Goal: Task Accomplishment & Management: Complete application form

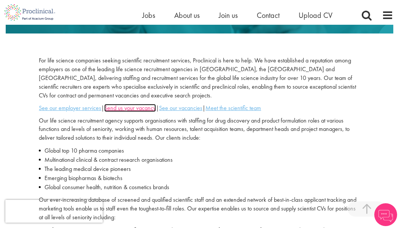
click at [141, 110] on u "Send us your vacancy" at bounding box center [130, 108] width 52 height 8
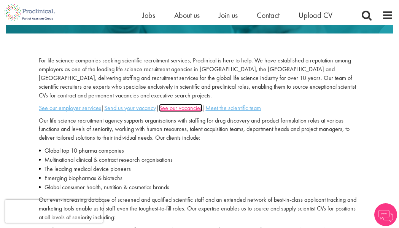
click at [200, 110] on u "See our vacancies" at bounding box center [180, 108] width 43 height 8
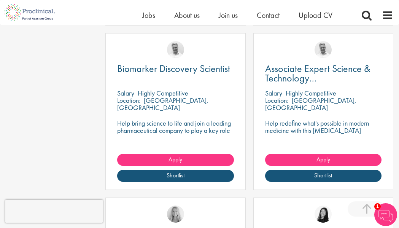
scroll to position [336, 0]
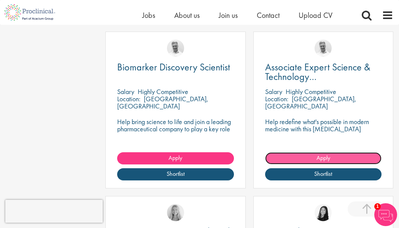
click at [290, 161] on link "Apply" at bounding box center [323, 158] width 116 height 12
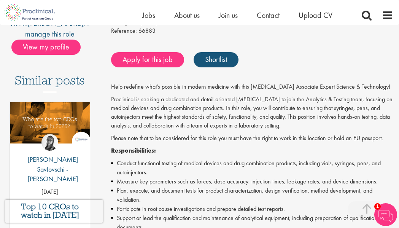
scroll to position [157, 0]
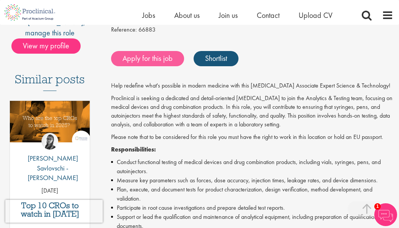
drag, startPoint x: 157, startPoint y: 45, endPoint x: 157, endPoint y: 52, distance: 7.6
click at [157, 47] on div "Associate Expert Science & Technology (Lab Technician) Salary: Highly Competiti…" at bounding box center [249, 209] width 299 height 562
click at [157, 57] on link "Apply for this job" at bounding box center [147, 58] width 73 height 15
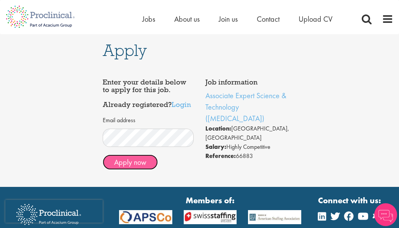
click at [150, 162] on button "Apply now" at bounding box center [130, 161] width 55 height 15
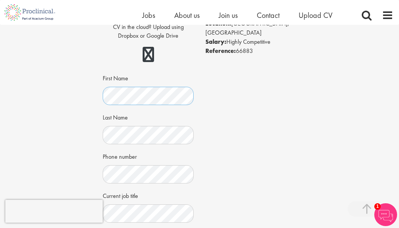
scroll to position [162, 0]
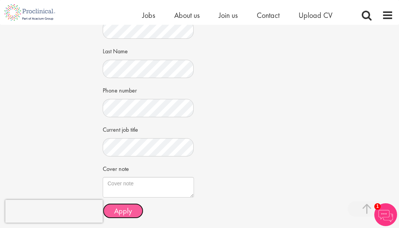
click at [127, 214] on span "Apply" at bounding box center [123, 211] width 18 height 10
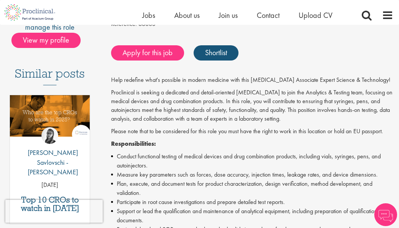
scroll to position [157, 0]
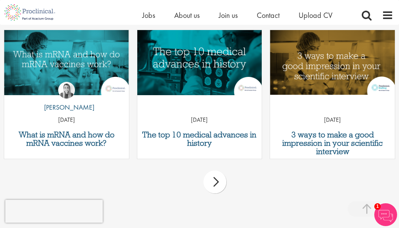
scroll to position [1237, 0]
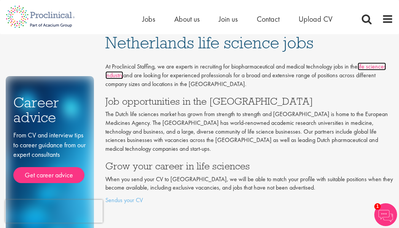
click at [114, 75] on link "life sciences industry" at bounding box center [245, 70] width 281 height 17
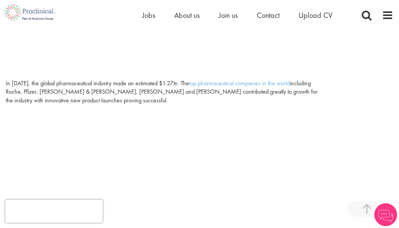
scroll to position [302, 0]
